Goal: Task Accomplishment & Management: Manage account settings

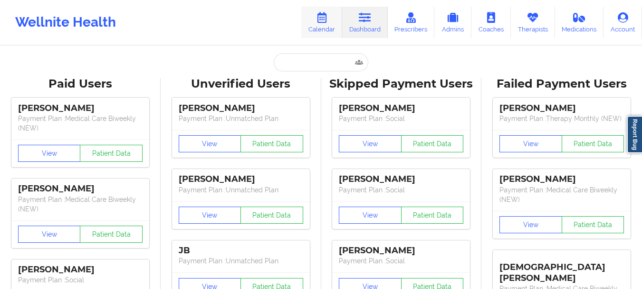
click at [324, 20] on icon at bounding box center [322, 17] width 12 height 10
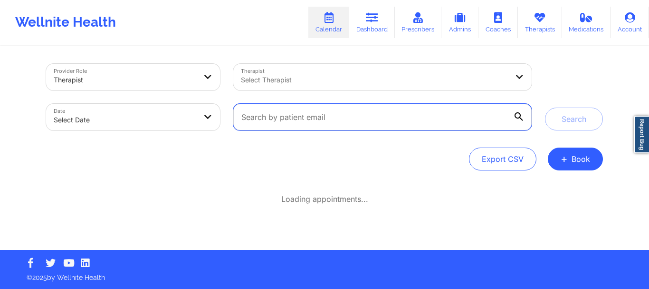
click at [353, 112] on input "text" at bounding box center [382, 117] width 299 height 27
paste input "mikericeqo2@gmail.com"
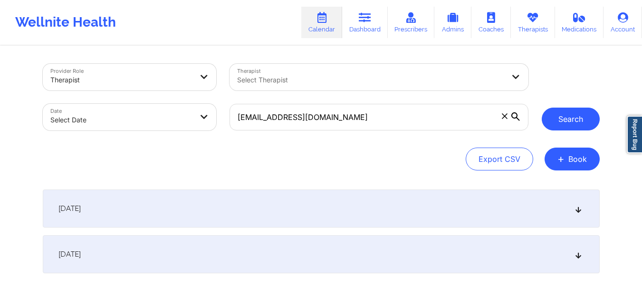
click at [581, 111] on button "Search" at bounding box center [571, 118] width 58 height 23
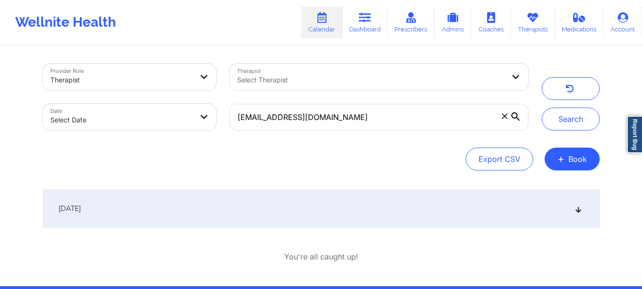
click at [275, 197] on div "September 23, 2025" at bounding box center [321, 208] width 557 height 38
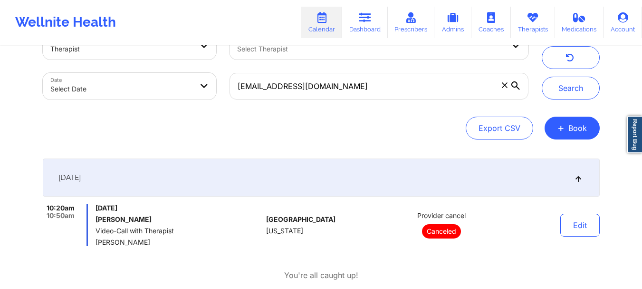
scroll to position [48, 0]
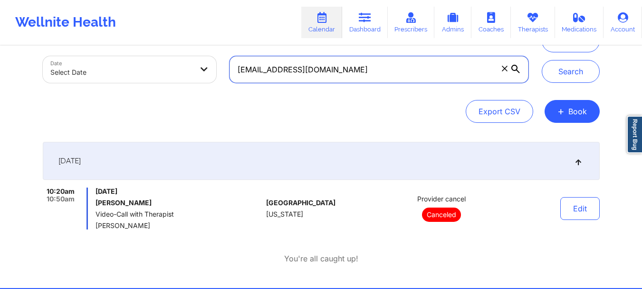
click at [347, 71] on input "mikericeqo2@gmail.com" at bounding box center [379, 69] width 299 height 27
paste input "timsurfield@yahoo"
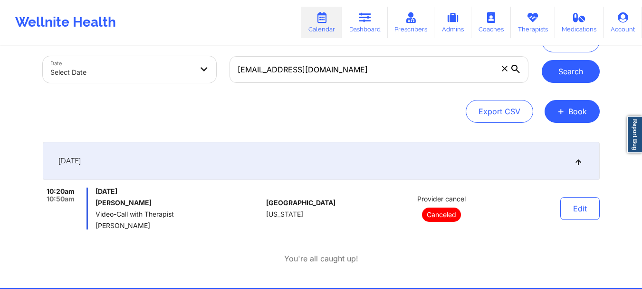
click at [551, 71] on button "Search" at bounding box center [571, 71] width 58 height 23
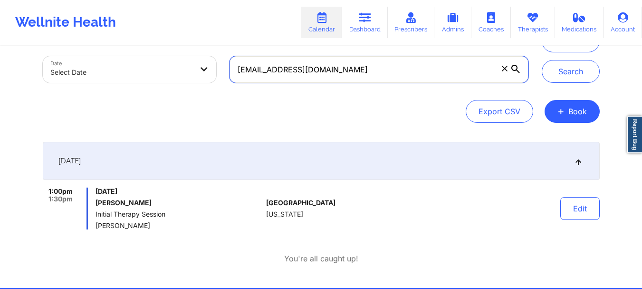
click at [393, 73] on input "timsurfield@yahoo.com" at bounding box center [379, 69] width 299 height 27
paste input "rickki.ledet26@gmail"
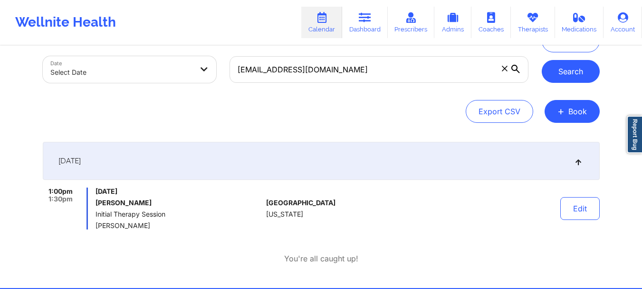
click at [570, 68] on button "Search" at bounding box center [571, 71] width 58 height 23
drag, startPoint x: 139, startPoint y: 201, endPoint x: 93, endPoint y: 201, distance: 46.1
click at [93, 201] on div "1:00pm 1:30pm Tuesday, September 23, 2025 Rickki Ledet Initial Therapy Session …" at bounding box center [153, 208] width 220 height 42
copy h6 "Rickki Ledet"
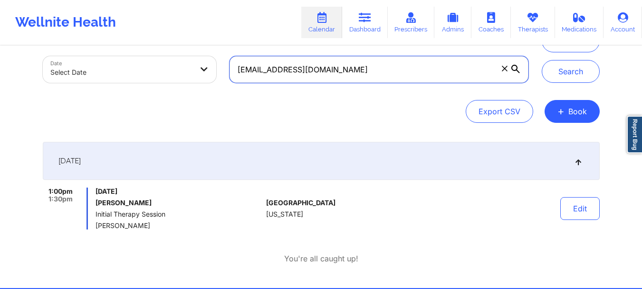
click at [332, 73] on input "rickki.ledet26@gmail.com" at bounding box center [379, 69] width 299 height 27
paste input "melomran@students.kennesaw.edu"
type input "melomran@students.kennesaw.edu"
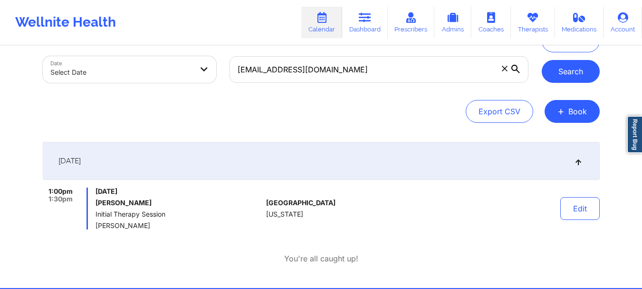
click at [555, 69] on button "Search" at bounding box center [571, 71] width 58 height 23
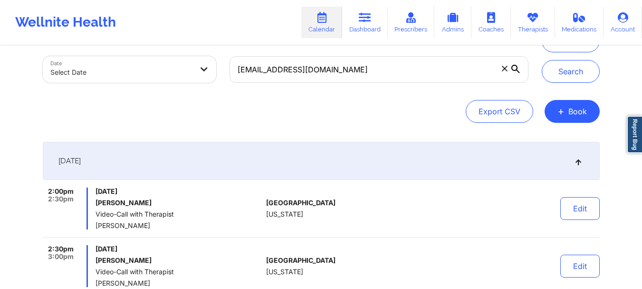
scroll to position [95, 0]
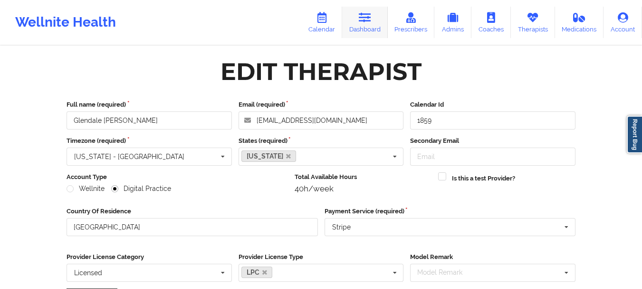
click at [370, 25] on link "Dashboard" at bounding box center [365, 22] width 46 height 31
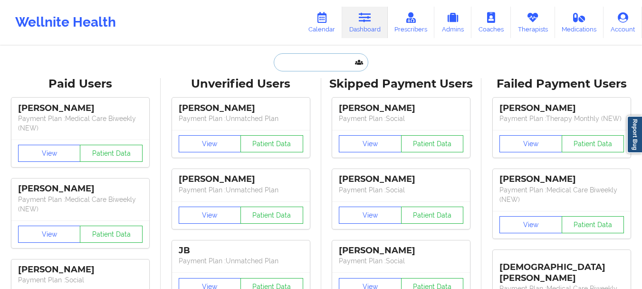
click at [298, 66] on input "text" at bounding box center [321, 62] width 94 height 18
paste input "mikericeqo2@gmail.com"
type input "mikericeqo2@gmail.com"
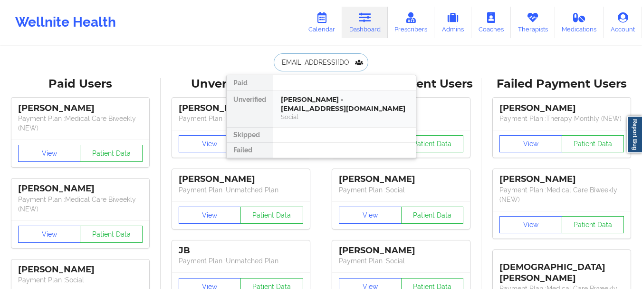
click at [309, 102] on div "Michael Aaron Grossman - mikericeqo2@gmail.com" at bounding box center [344, 104] width 127 height 18
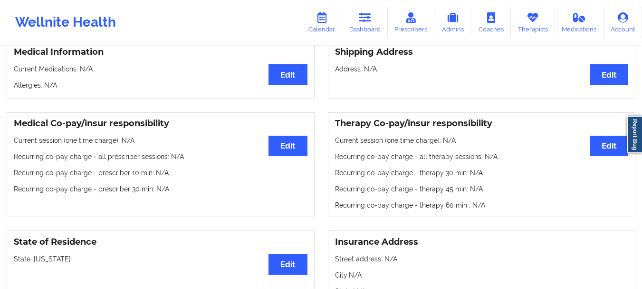
scroll to position [80, 0]
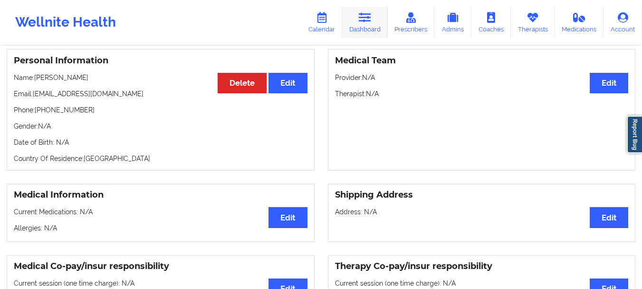
click at [372, 27] on link "Dashboard" at bounding box center [365, 22] width 46 height 31
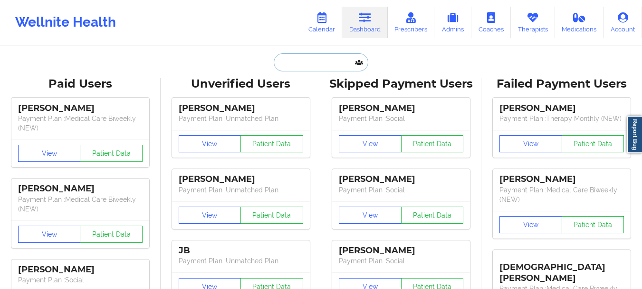
click at [309, 63] on input "text" at bounding box center [321, 62] width 94 height 18
paste input "timsurfield@yahoo.com"
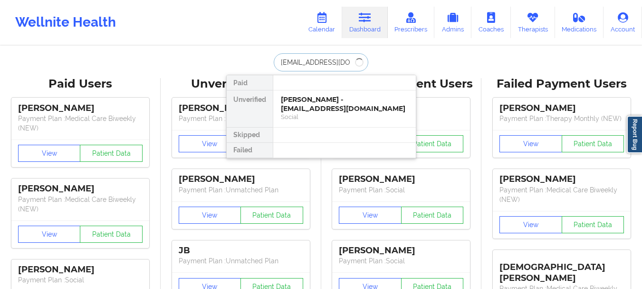
type input "timsurfield@yahoo.com"
click at [341, 110] on div "Timothy Surfield - timsurfield@yahoo.com" at bounding box center [344, 104] width 127 height 18
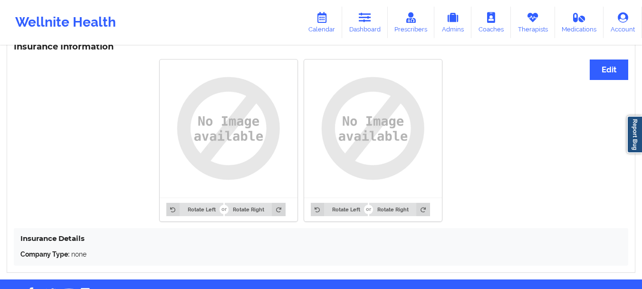
scroll to position [751, 0]
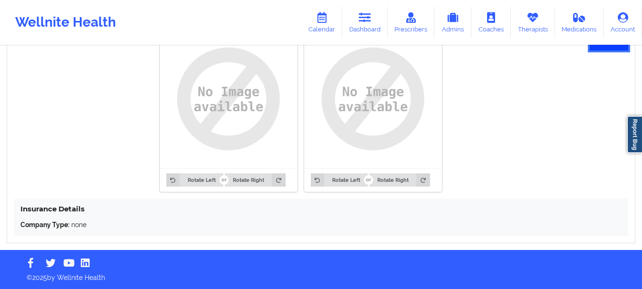
click at [616, 48] on button "Edit" at bounding box center [609, 40] width 39 height 20
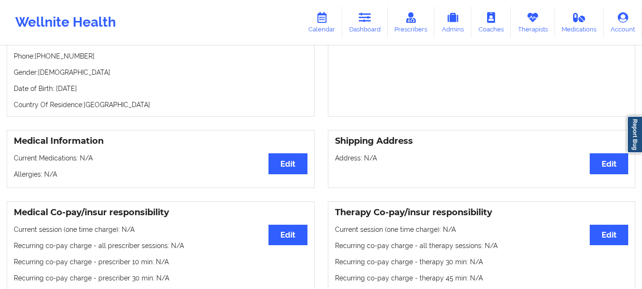
scroll to position [0, 0]
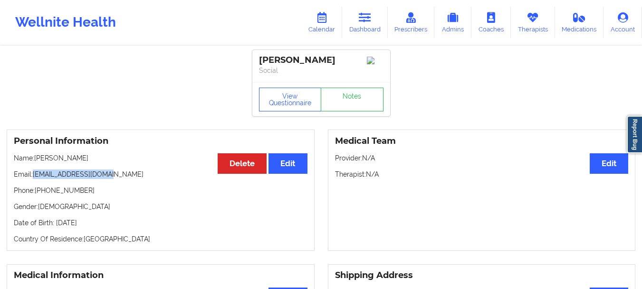
drag, startPoint x: 34, startPoint y: 177, endPoint x: 106, endPoint y: 180, distance: 72.3
click at [106, 179] on p "Email: timsurfield@yahoo.com" at bounding box center [161, 174] width 294 height 10
copy p "timsurfield@yahoo.com"
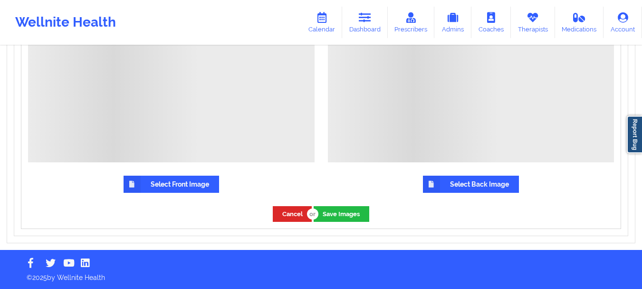
scroll to position [956, 0]
click at [177, 183] on label "Select Front Image" at bounding box center [172, 183] width 96 height 17
click at [0, 0] on input "Select Front Image" at bounding box center [0, 0] width 0 height 0
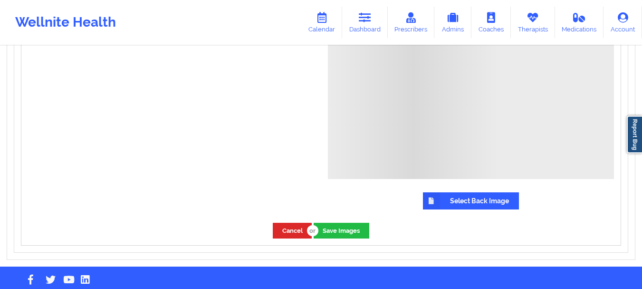
scroll to position [967, 0]
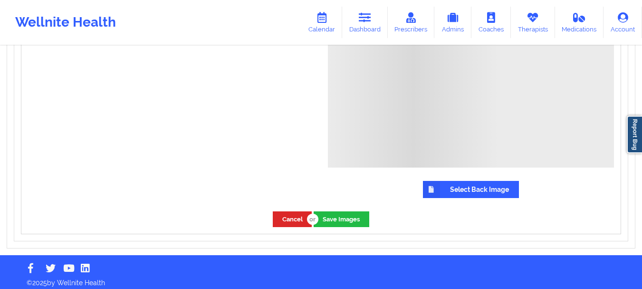
click at [460, 192] on label "Select Back Image" at bounding box center [471, 189] width 96 height 17
click at [0, 0] on input "Select Back Image" at bounding box center [0, 0] width 0 height 0
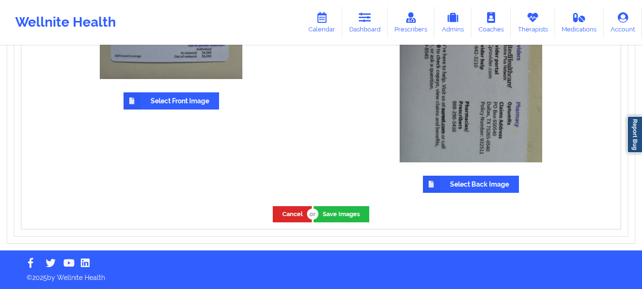
scroll to position [860, 0]
click at [338, 218] on button "Save Images" at bounding box center [342, 214] width 56 height 16
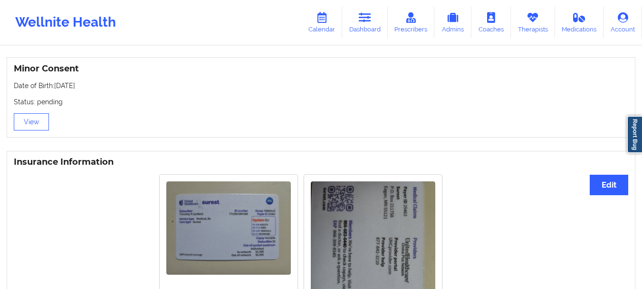
scroll to position [603, 0]
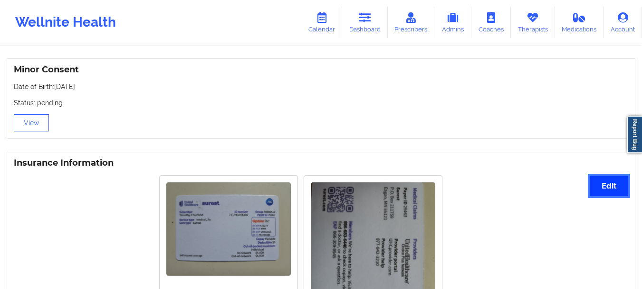
click at [608, 189] on button "Edit" at bounding box center [609, 185] width 39 height 20
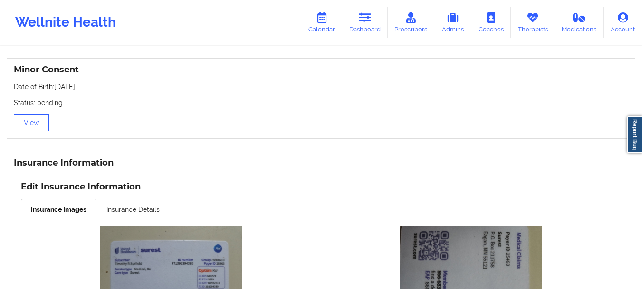
click at [121, 212] on link "Insurance Details" at bounding box center [133, 209] width 73 height 20
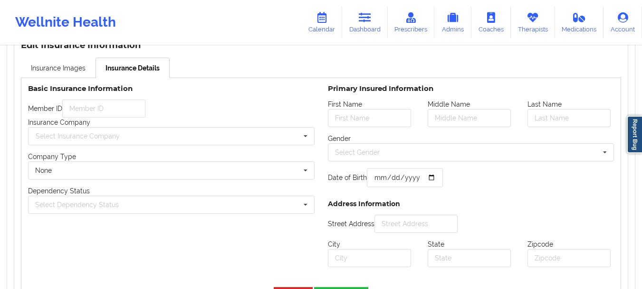
scroll to position [733, 0]
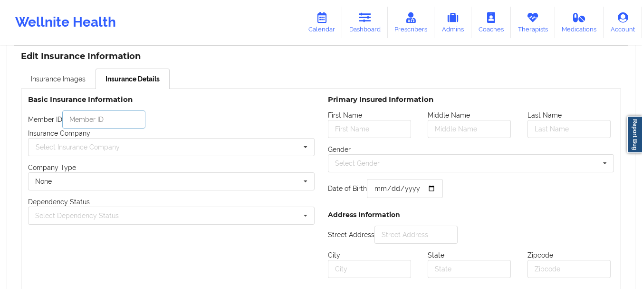
click at [78, 123] on input "text" at bounding box center [103, 119] width 83 height 18
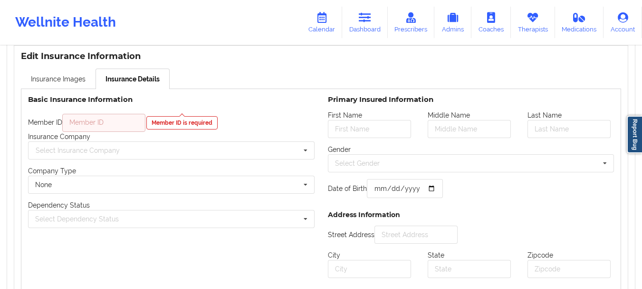
click at [93, 127] on input "text" at bounding box center [103, 123] width 83 height 18
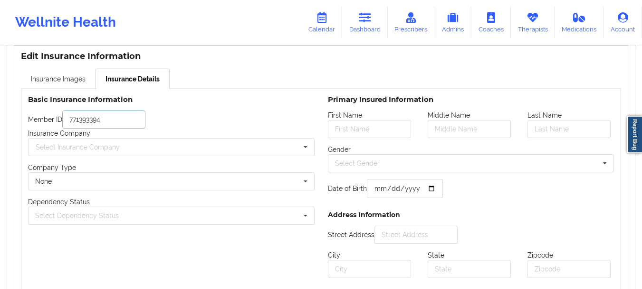
click at [110, 122] on input "771393394" at bounding box center [103, 119] width 83 height 18
type input "771393394380"
click at [158, 154] on input "text" at bounding box center [172, 146] width 286 height 17
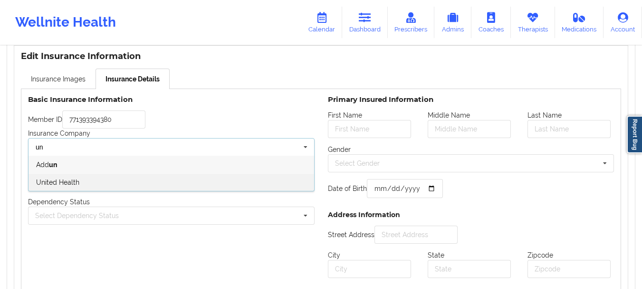
type input "un"
click at [117, 179] on div "United Health" at bounding box center [172, 182] width 286 height 18
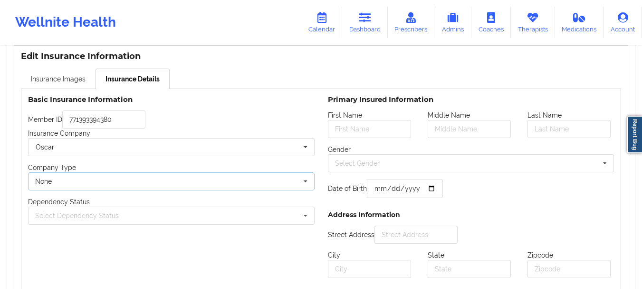
click at [115, 190] on div "None None Commercial" at bounding box center [171, 181] width 287 height 18
click at [124, 255] on div "Basic Insurance Information Member ID 771393394380 Insurance Company Oscar Aetn…" at bounding box center [171, 190] width 300 height 202
click at [127, 213] on div "Select Dependency Status Own coverage Spouse Children" at bounding box center [171, 215] width 287 height 18
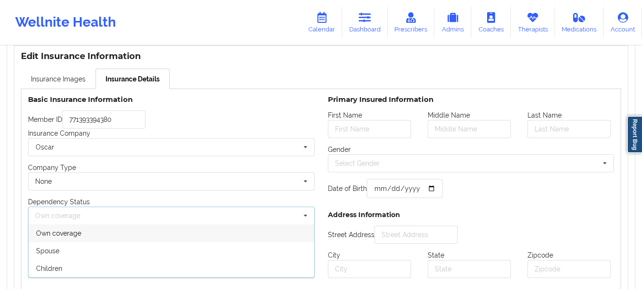
click at [116, 236] on div "Own coverage" at bounding box center [172, 233] width 286 height 18
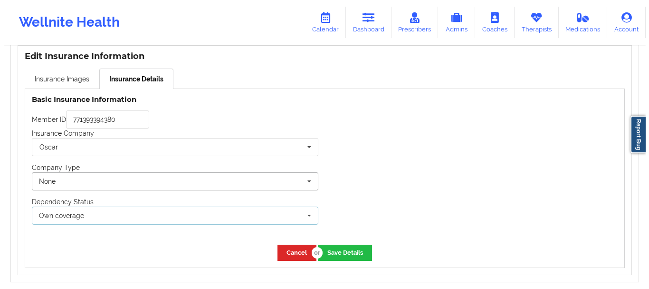
scroll to position [775, 0]
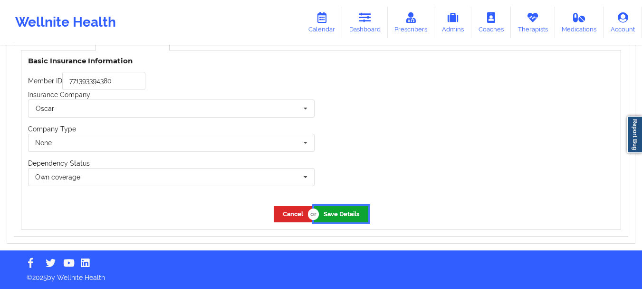
click at [333, 212] on button "Save Details" at bounding box center [341, 214] width 54 height 16
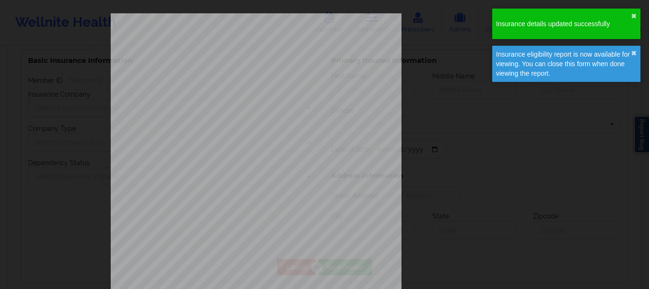
type input "771393394380"
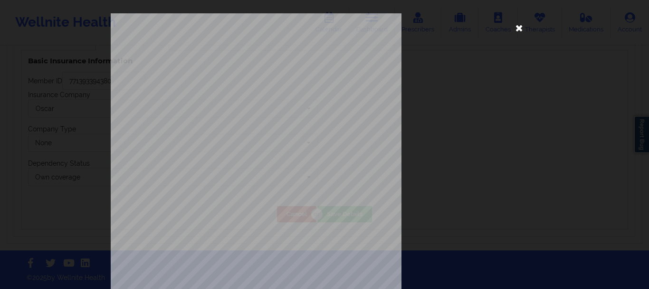
click at [518, 30] on icon at bounding box center [519, 27] width 15 height 15
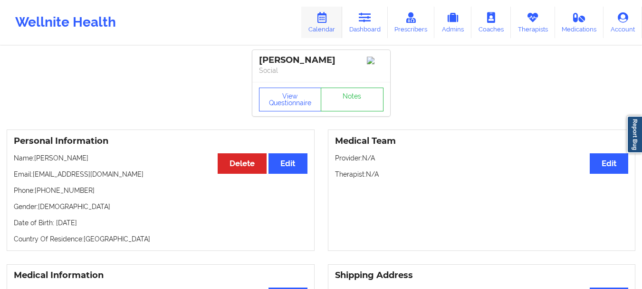
click at [321, 13] on icon at bounding box center [322, 17] width 12 height 10
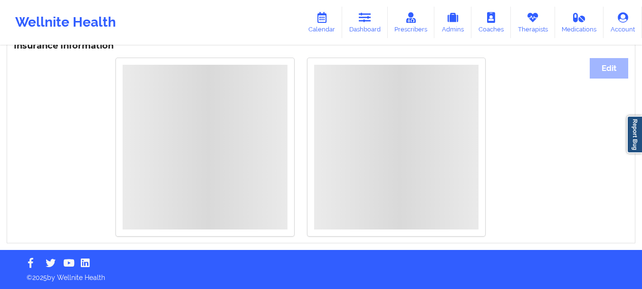
scroll to position [692, 0]
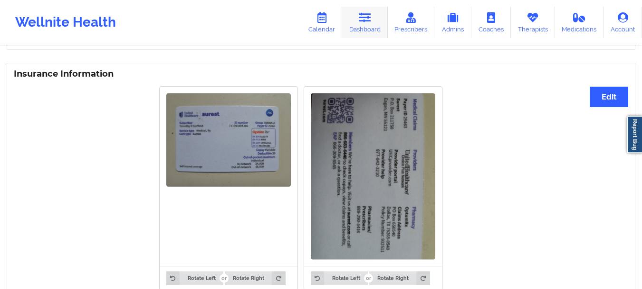
click at [357, 20] on link "Dashboard" at bounding box center [365, 22] width 46 height 31
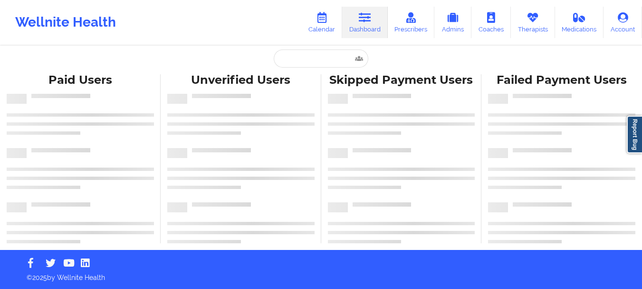
scroll to position [4, 0]
click at [315, 57] on input "text" at bounding box center [321, 58] width 94 height 18
paste input "[PERSON_NAME]"
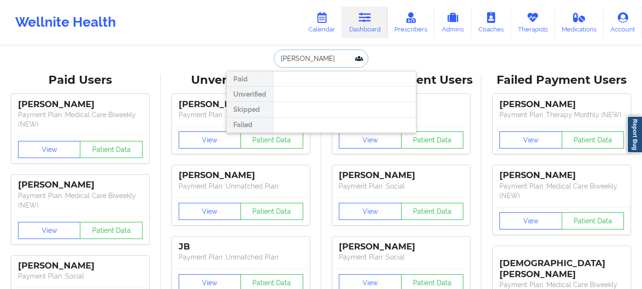
click at [305, 64] on input "[PERSON_NAME]" at bounding box center [321, 58] width 94 height 18
type input "[PERSON_NAME]"
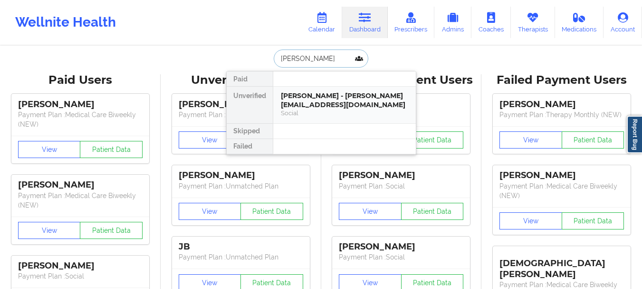
click at [294, 102] on div "[PERSON_NAME] - [PERSON_NAME][EMAIL_ADDRESS][DOMAIN_NAME]" at bounding box center [344, 100] width 127 height 18
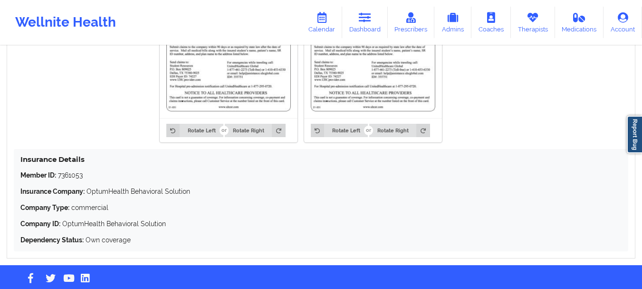
scroll to position [849, 0]
